Goal: Task Accomplishment & Management: Use online tool/utility

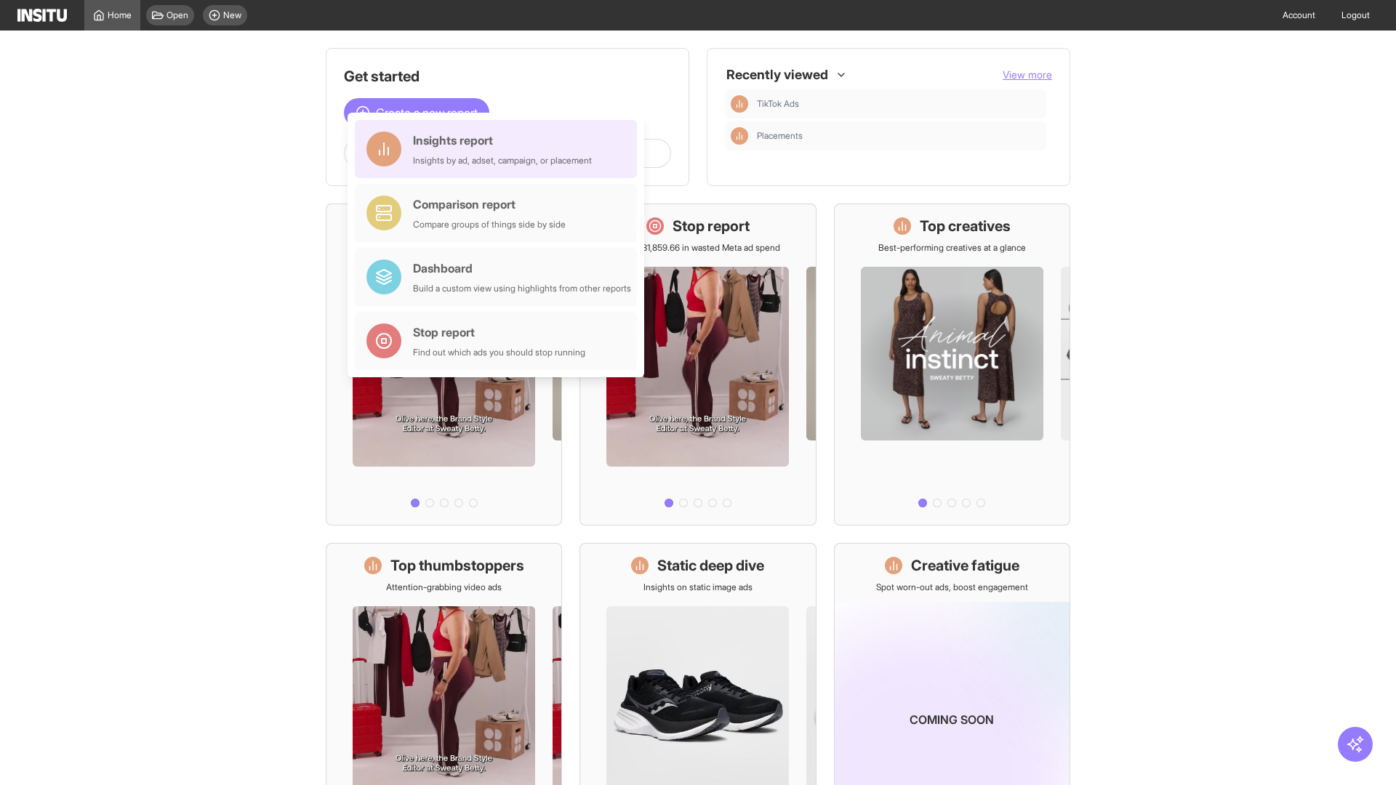
click at [499, 149] on div "Insights report Insights by ad, adset, campaign, or placement" at bounding box center [502, 149] width 179 height 35
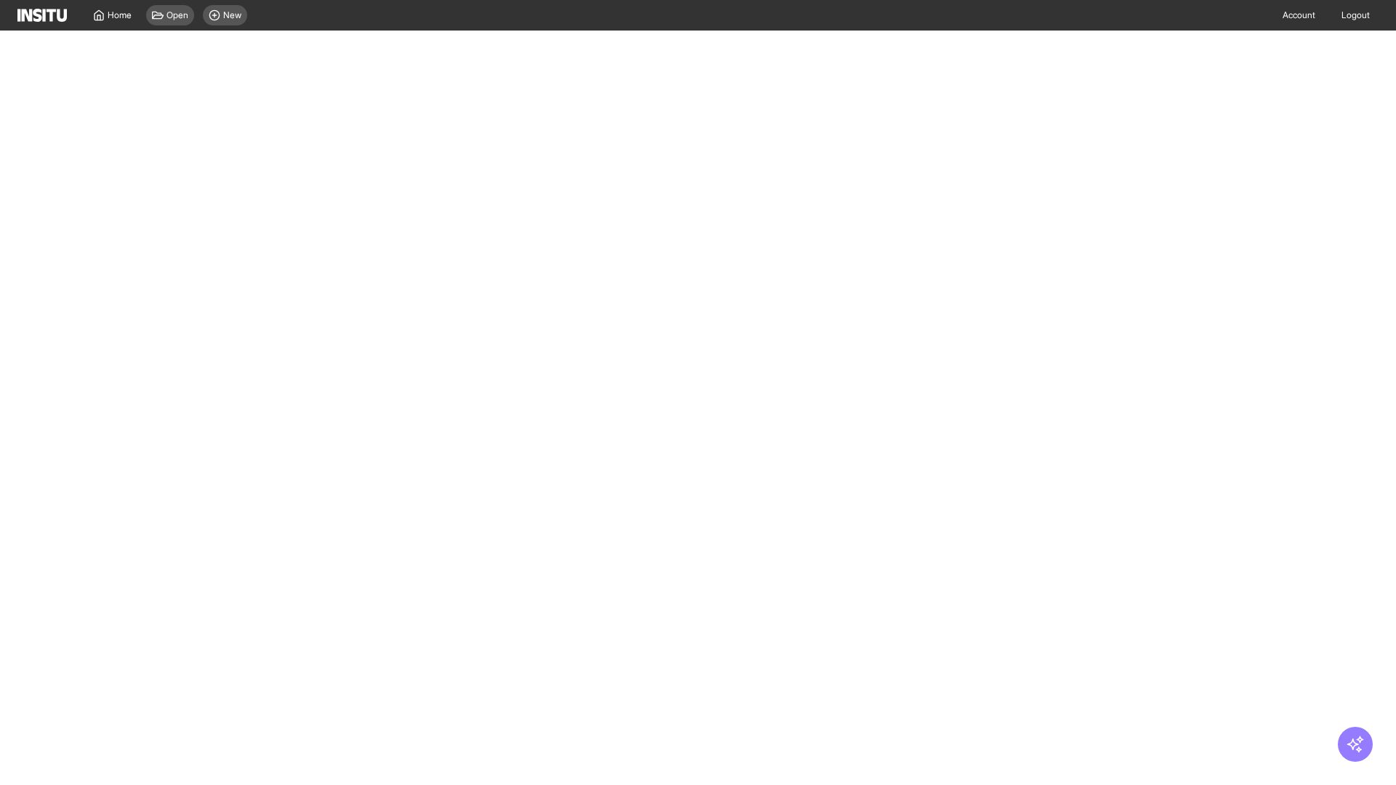
select select "**"
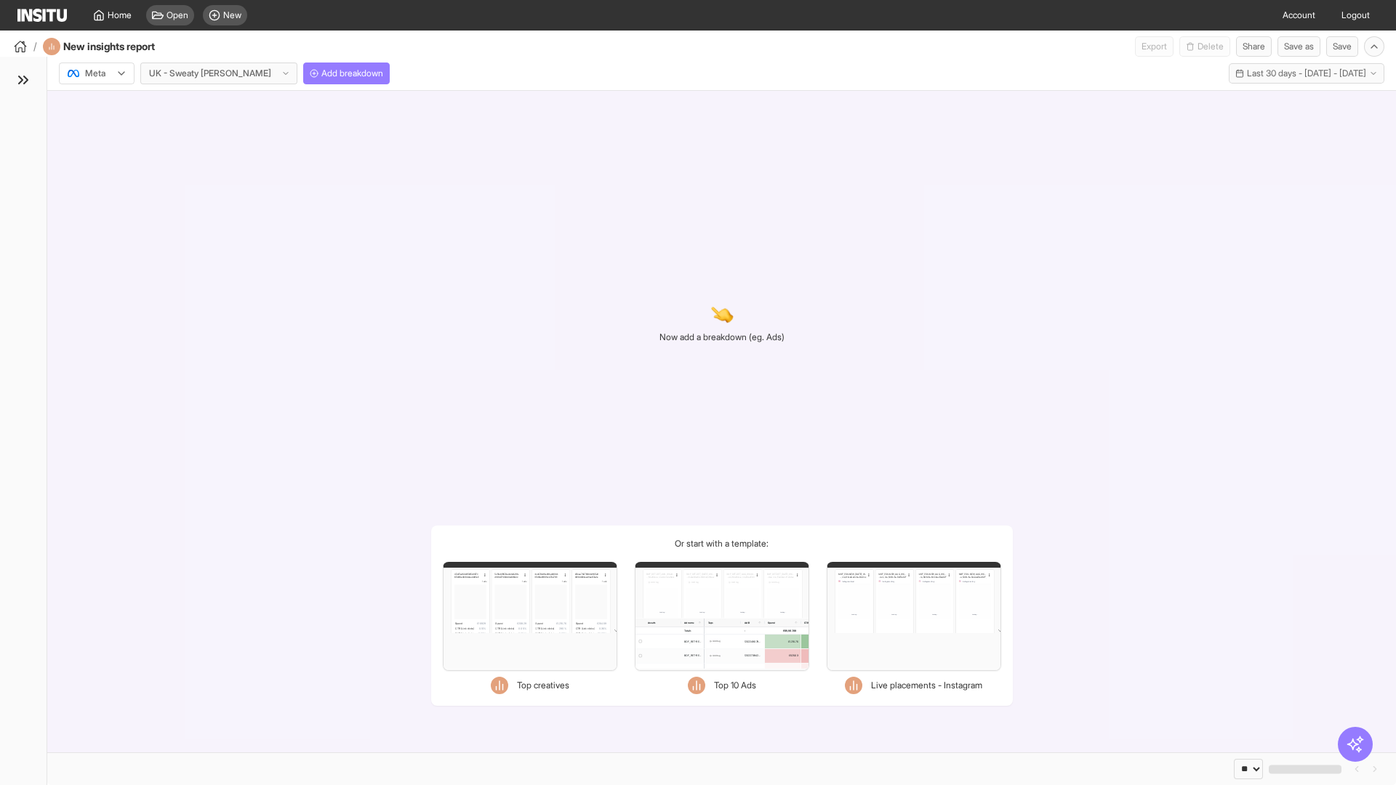
click at [97, 73] on div at bounding box center [86, 73] width 41 height 15
click at [96, 105] on span "Meta" at bounding box center [96, 104] width 20 height 13
click at [321, 73] on span "Add breakdown" at bounding box center [352, 74] width 62 height 12
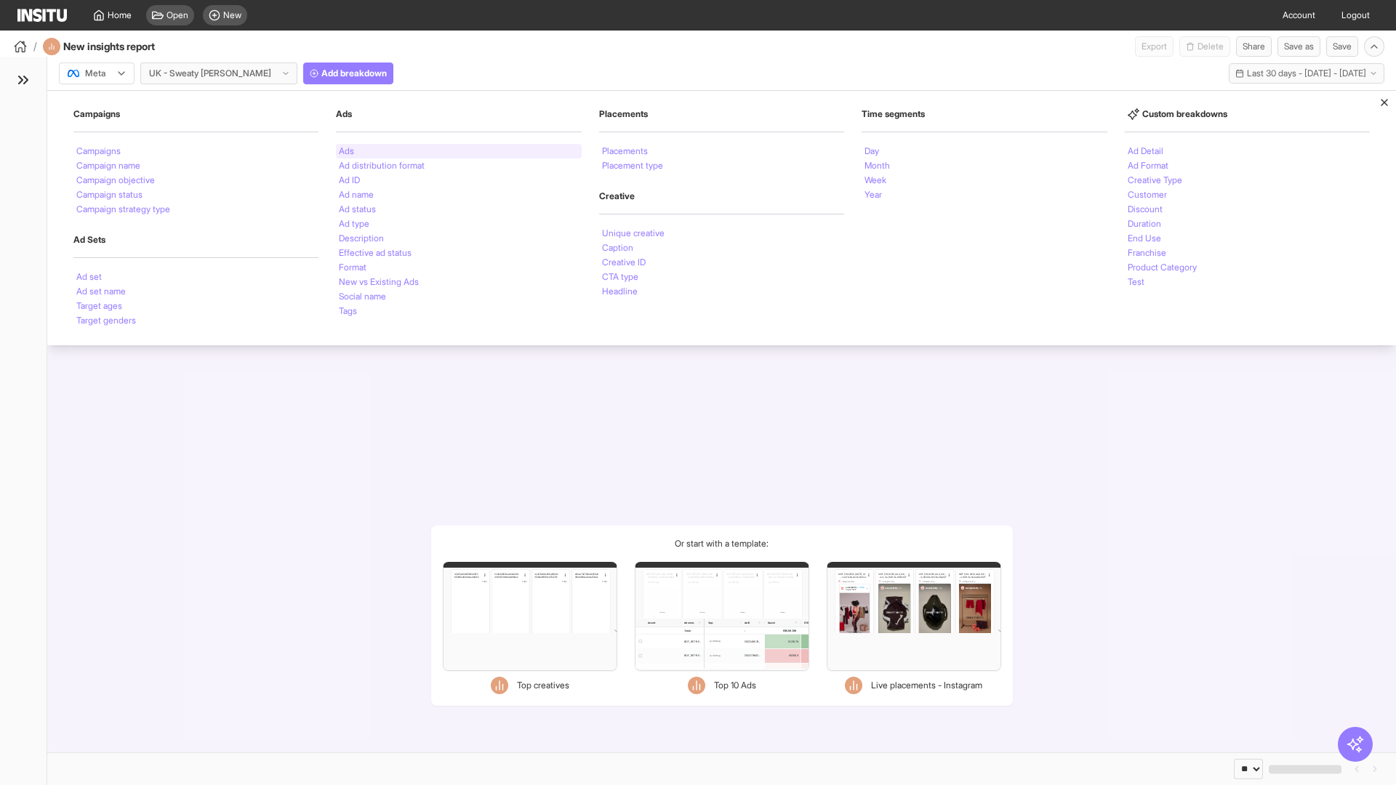
click at [346, 151] on li "Ads" at bounding box center [346, 151] width 15 height 9
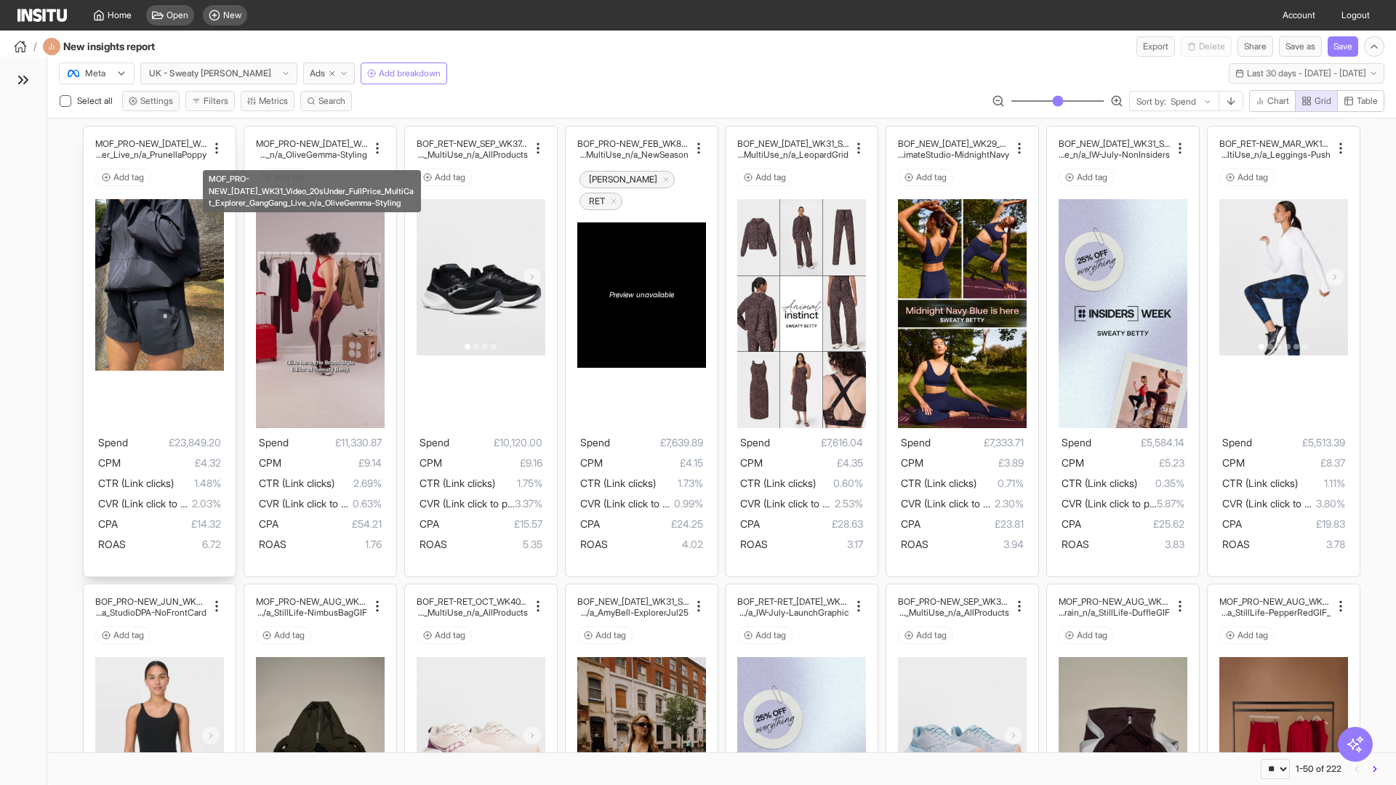
click at [91, 133] on div "MOF_PRO-NEW_[DATE]_WK30_Static_n/a_FullPrice_Multi Cat_Explorer_Influencer_Live…" at bounding box center [160, 351] width 152 height 450
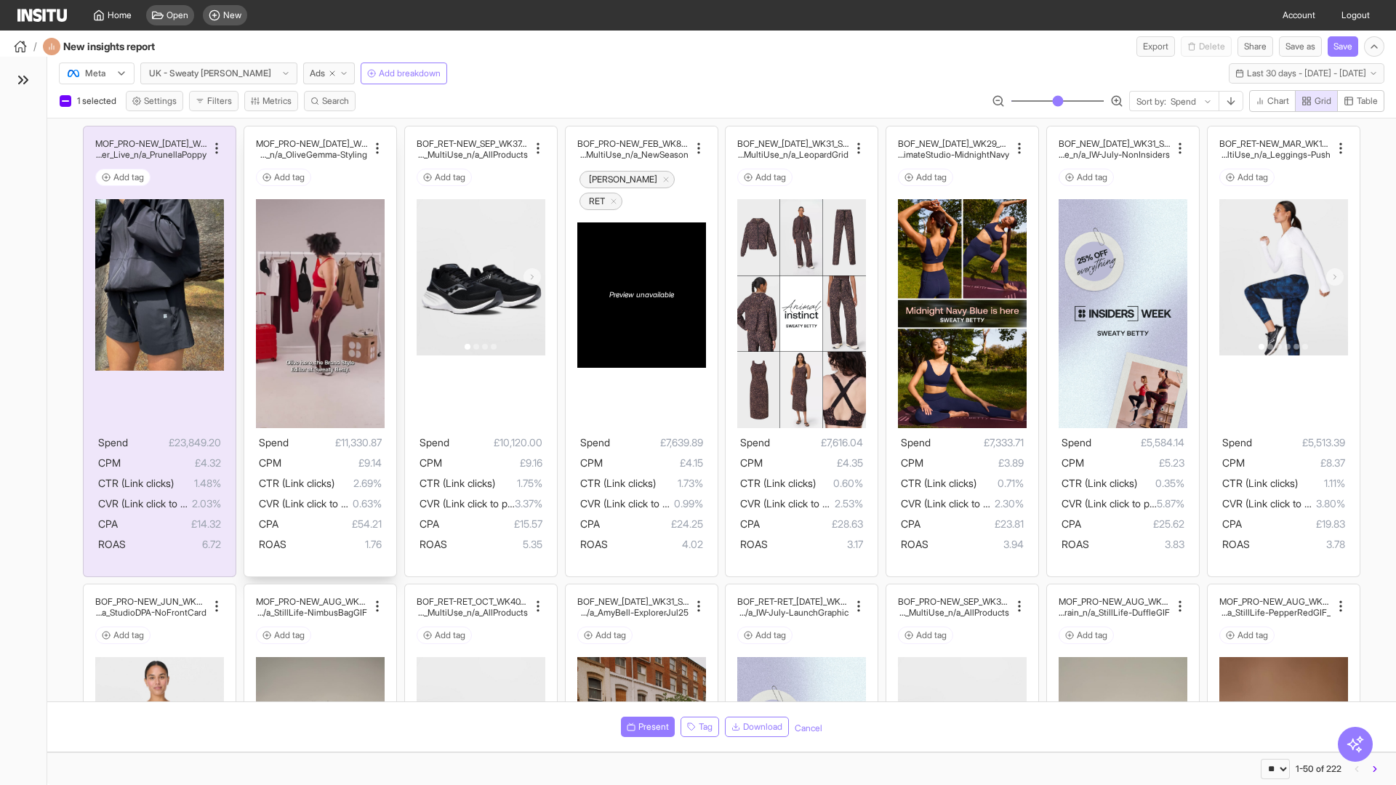
click at [251, 133] on div "MOF_PRO-NEW_[DATE]_WK31_Video_20sUnder_FullPrice_Mult iCat_Explorer_GangGang_Li…" at bounding box center [320, 351] width 152 height 450
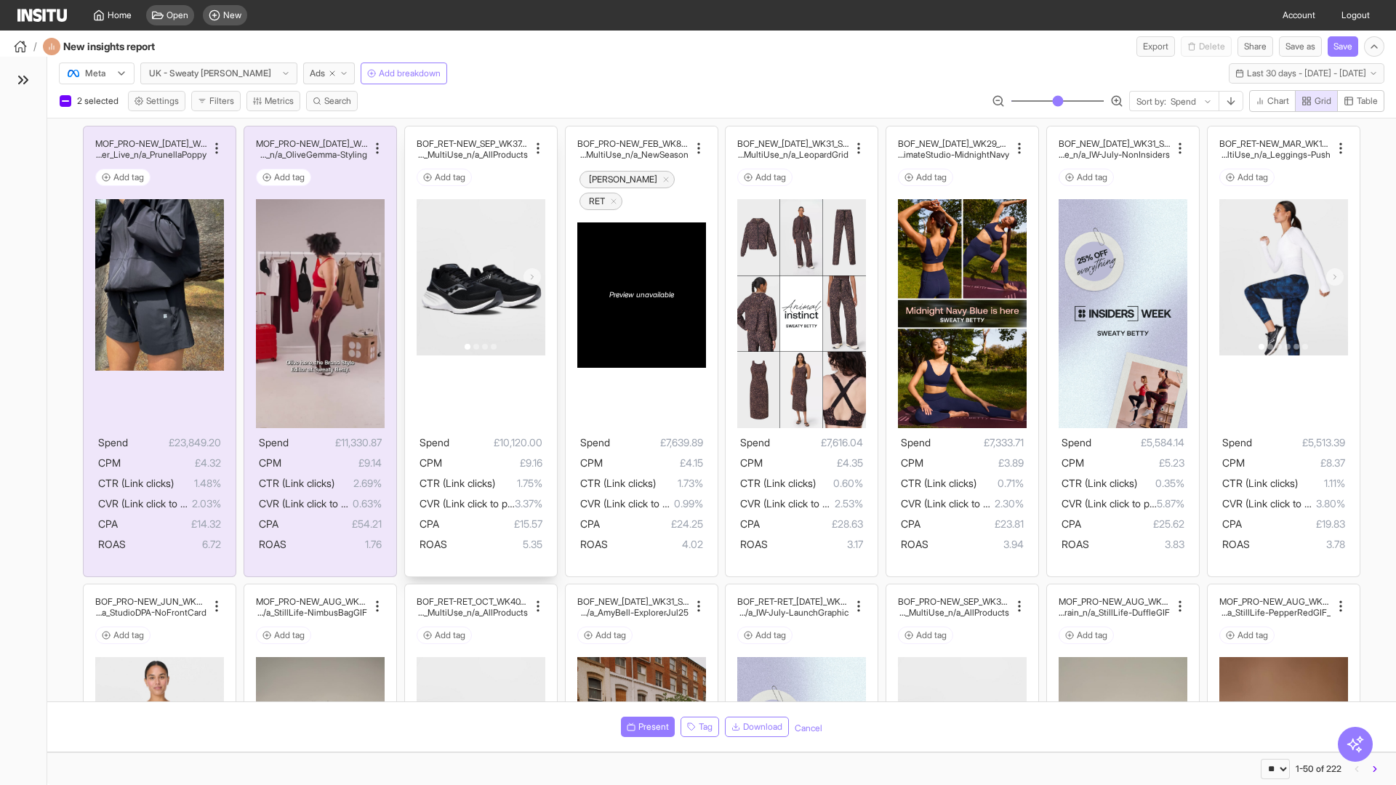
click at [411, 133] on div "BOF_RET-NEW_SEP_WK37_DPA_n/a_FullPrice_Multi Cat_MultiFran_Ecom_MultiUse_n/a_Al…" at bounding box center [481, 351] width 152 height 450
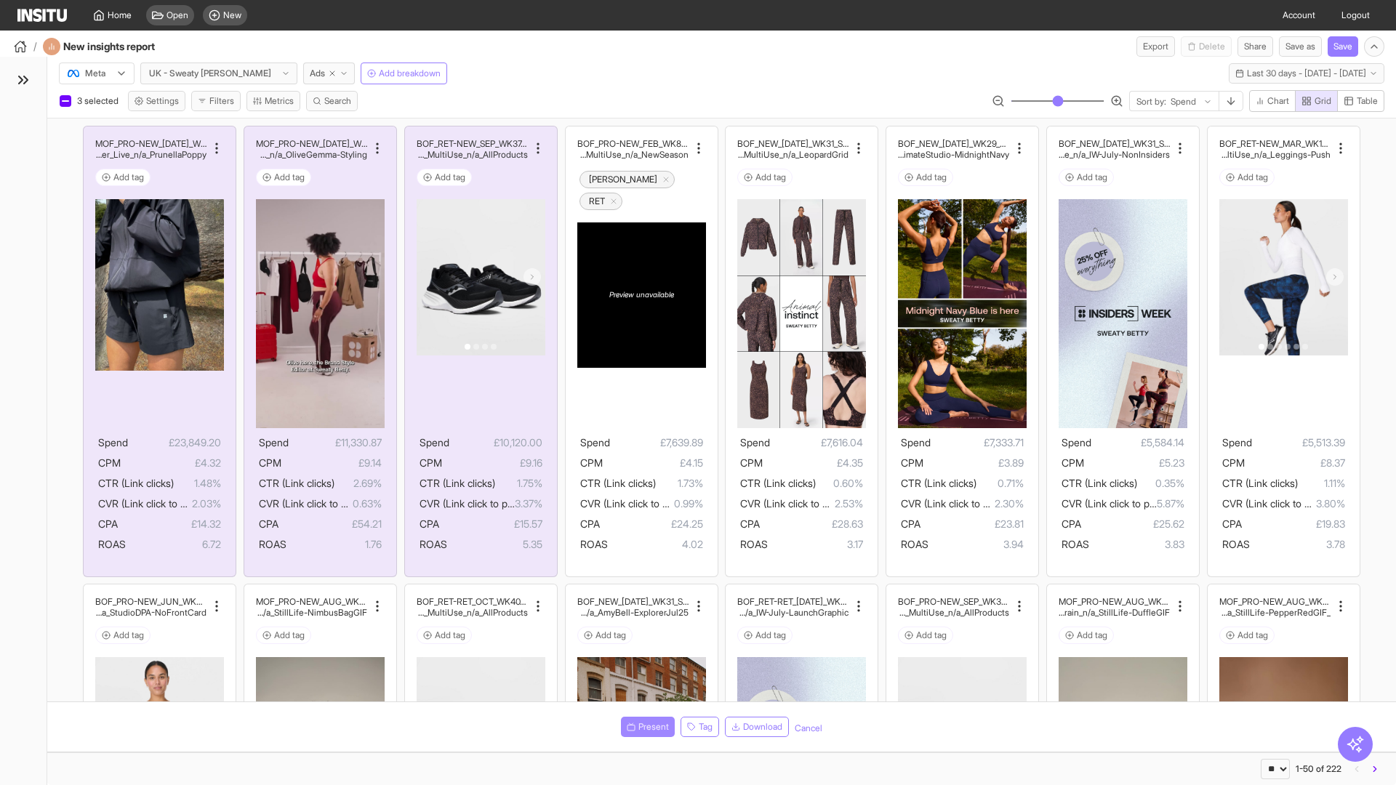
click at [645, 727] on span "Present" at bounding box center [653, 727] width 31 height 12
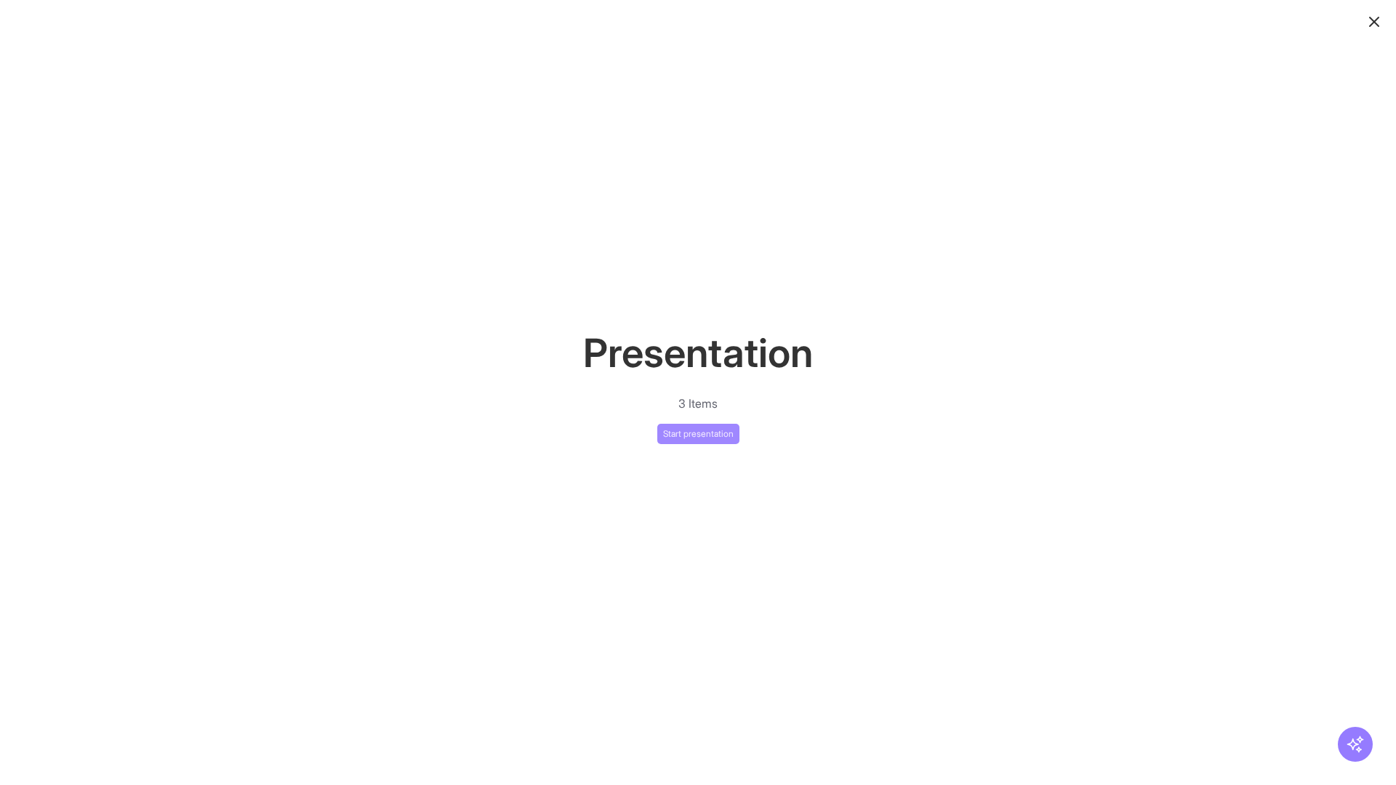
click at [698, 433] on button "Start presentation" at bounding box center [698, 434] width 82 height 20
